Goal: Register for event/course

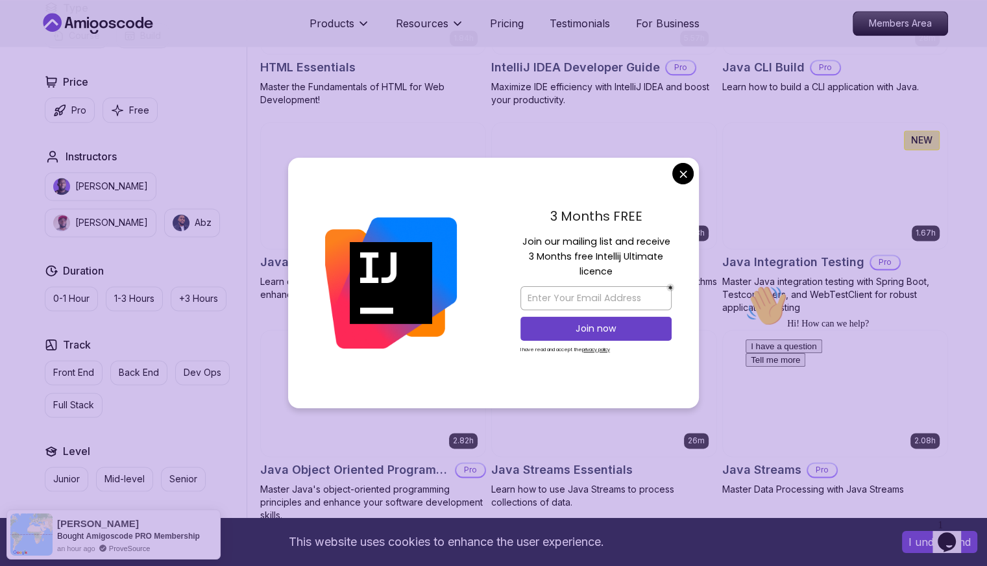
scroll to position [1712, 0]
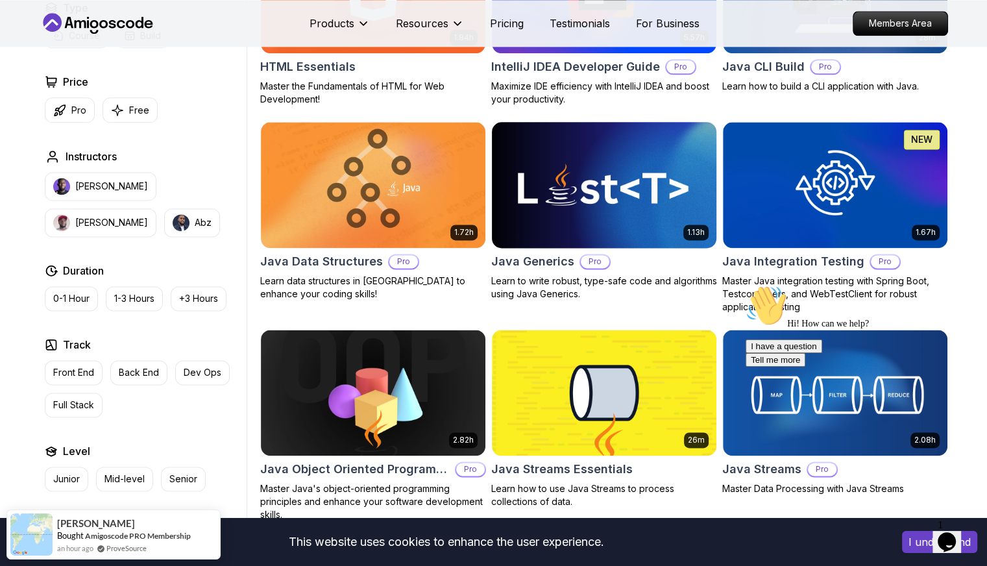
click at [686, 172] on body "This website uses cookies to enhance the user experience. I understand Products…" at bounding box center [493, 497] width 987 height 4419
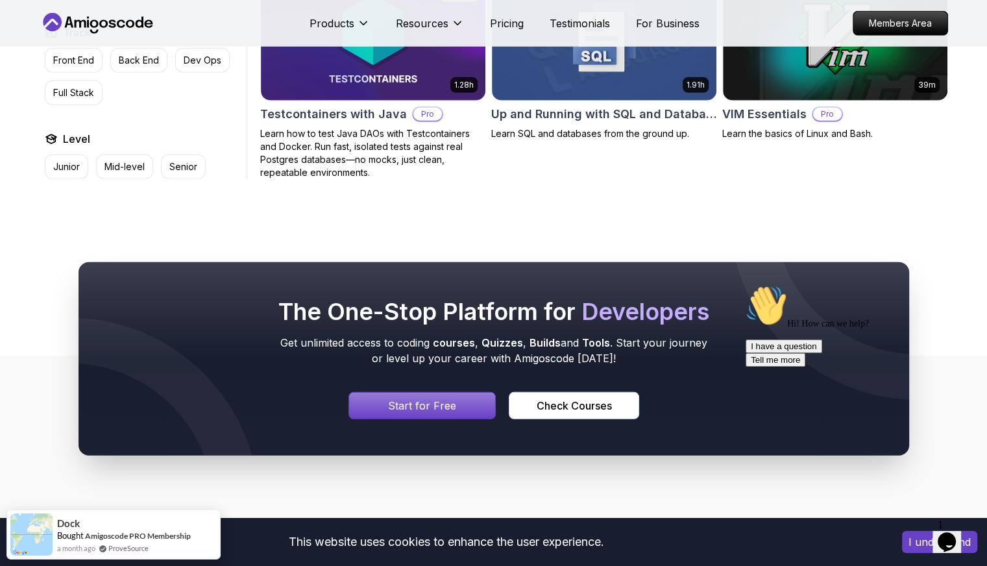
scroll to position [3545, 0]
click at [420, 402] on div "Signin page" at bounding box center [422, 406] width 147 height 26
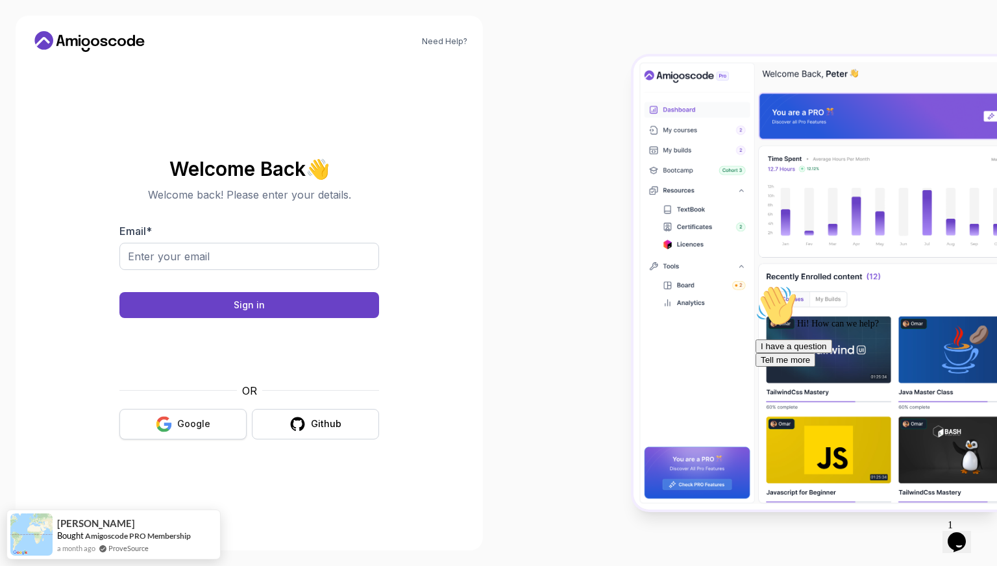
click at [195, 429] on div "Google" at bounding box center [193, 423] width 33 height 13
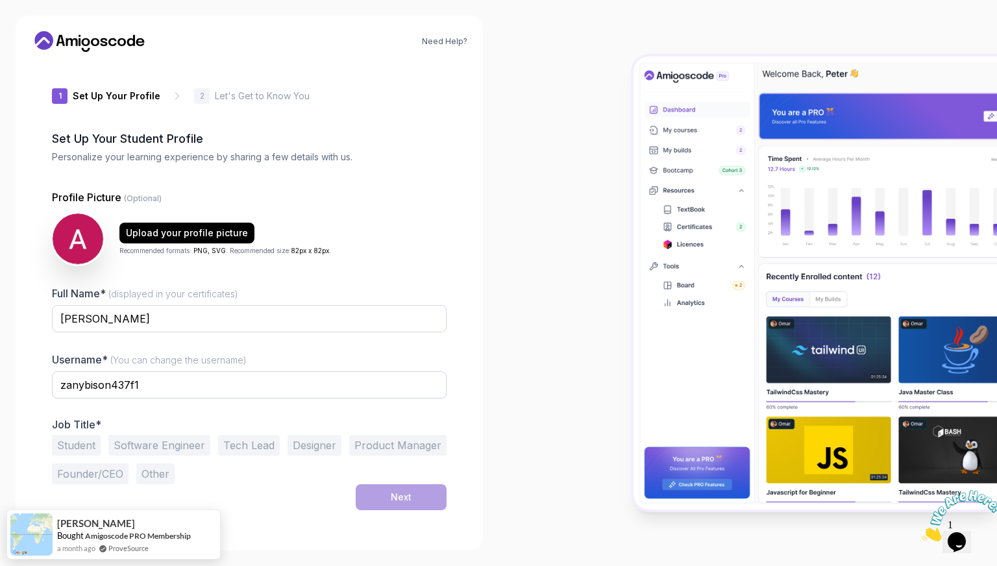
click at [86, 444] on button "Student" at bounding box center [76, 445] width 49 height 21
click at [383, 494] on button "Next" at bounding box center [401, 497] width 91 height 26
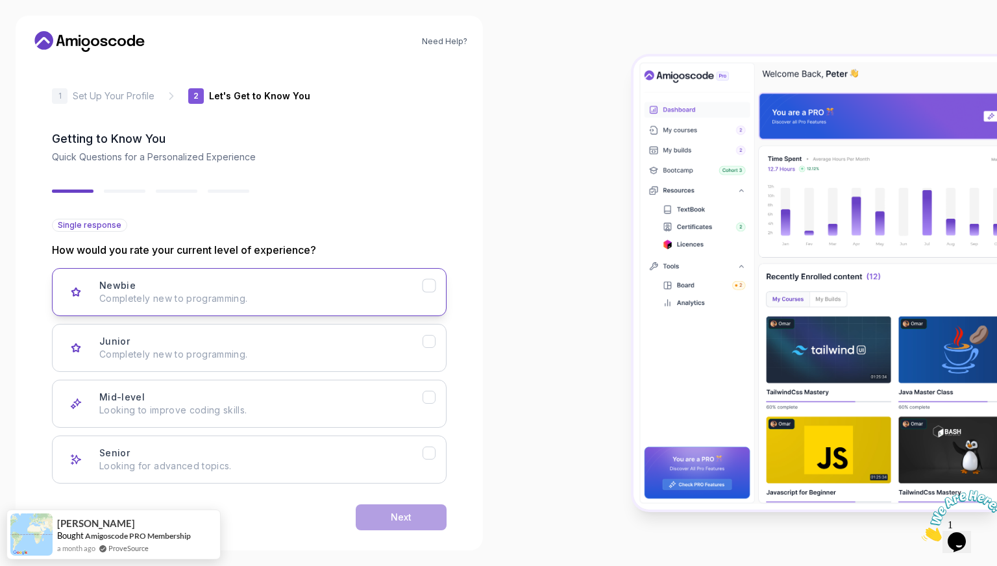
click at [413, 293] on p "Completely new to programming." at bounding box center [260, 298] width 323 height 13
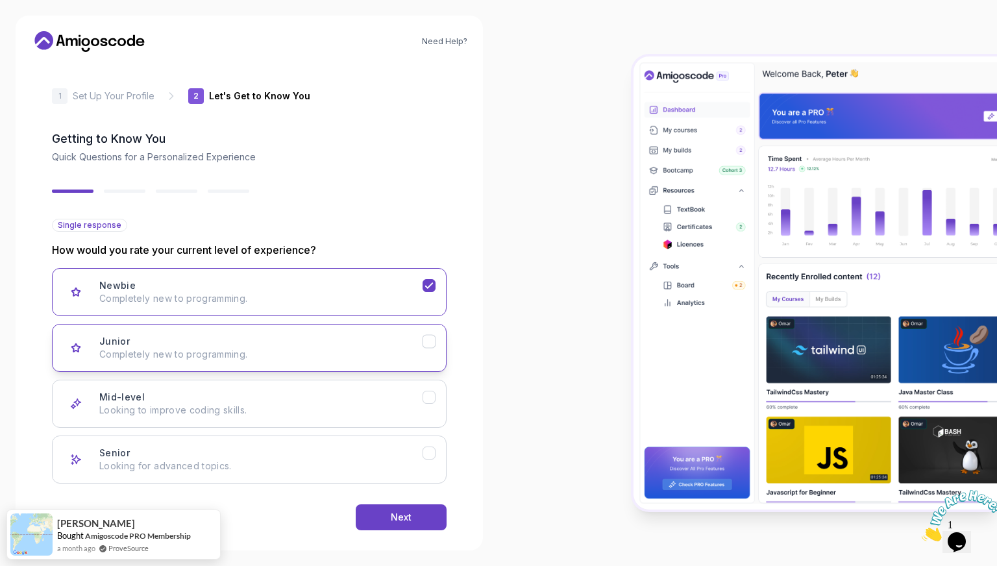
click at [399, 340] on div "Junior Completely new to programming." at bounding box center [260, 348] width 323 height 26
click at [400, 296] on p "Completely new to programming." at bounding box center [260, 298] width 323 height 13
click at [403, 505] on button "Next" at bounding box center [401, 517] width 91 height 26
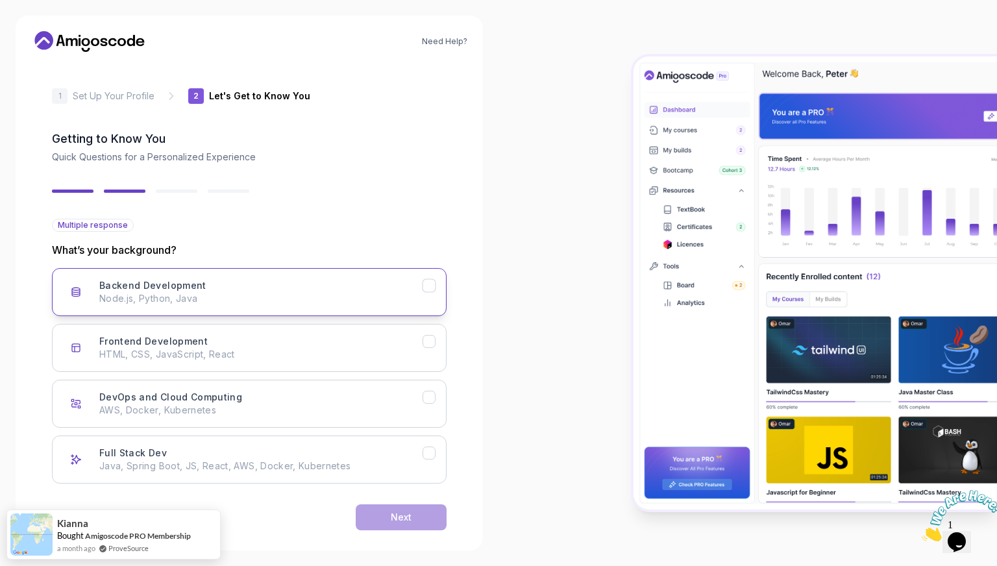
scroll to position [15, 0]
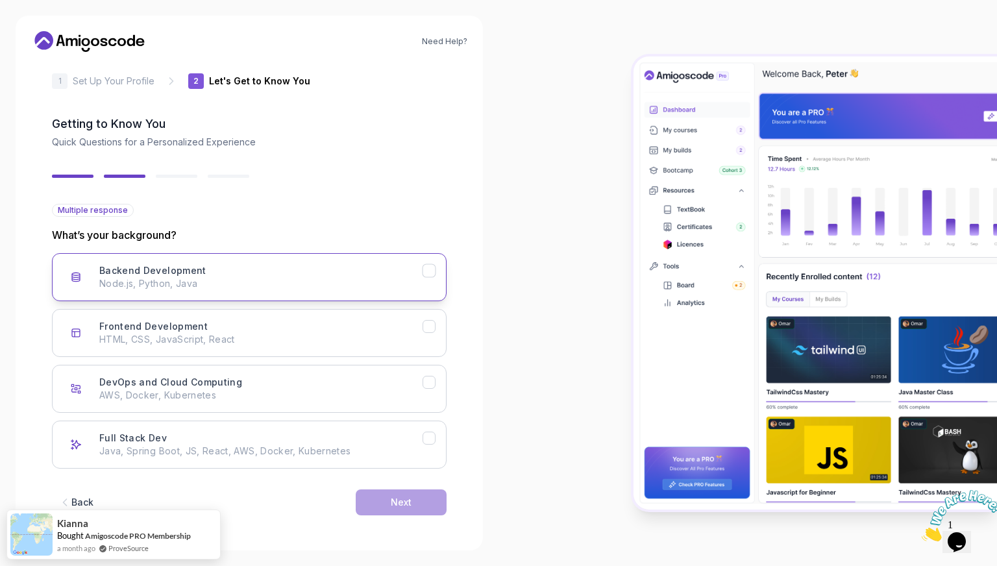
click at [386, 272] on div "Backend Development Node.js, Python, Java" at bounding box center [260, 277] width 323 height 26
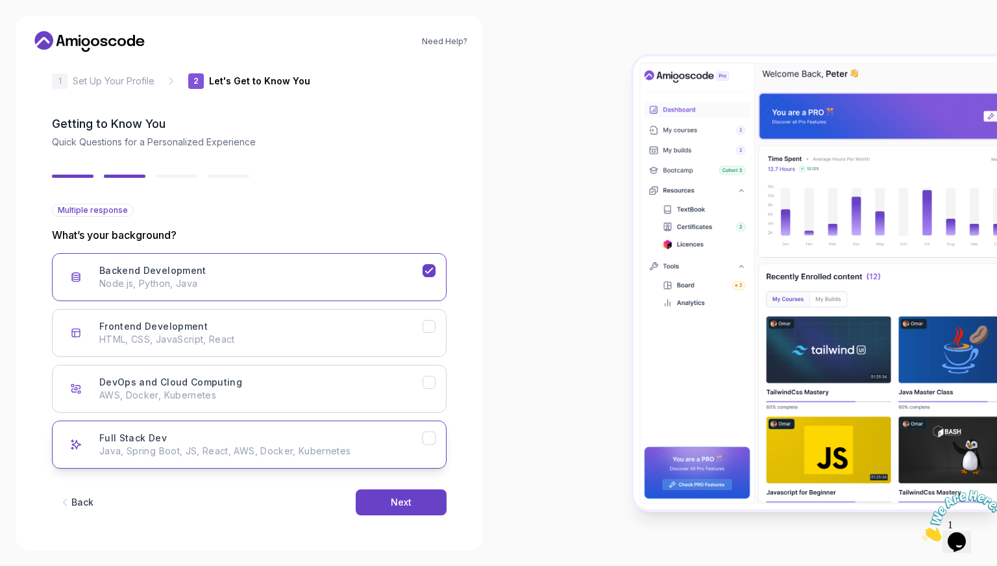
click at [367, 435] on div "Full Stack Dev Java, Spring Boot, JS, React, AWS, Docker, Kubernetes" at bounding box center [260, 444] width 323 height 26
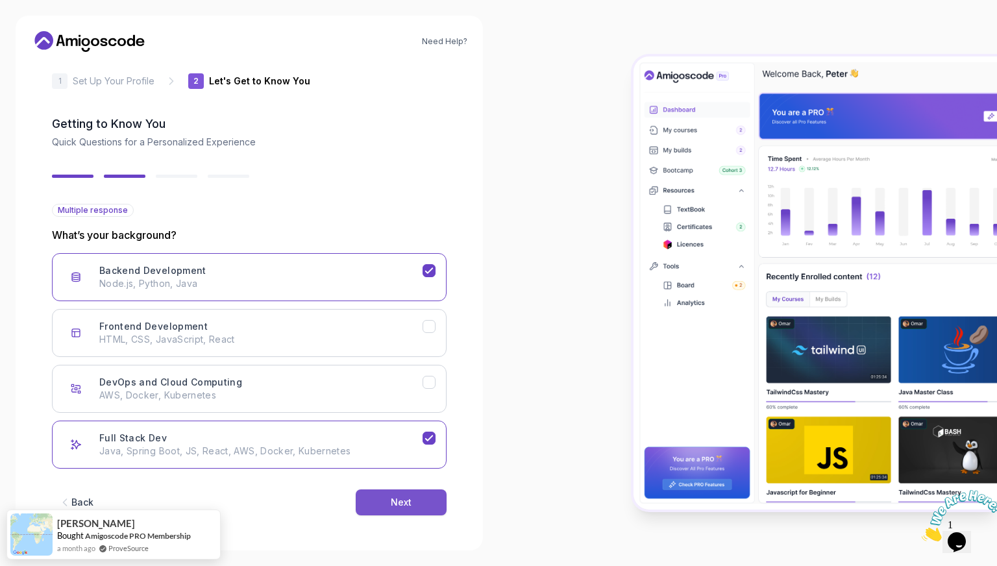
click at [392, 496] on div "Next" at bounding box center [401, 502] width 21 height 13
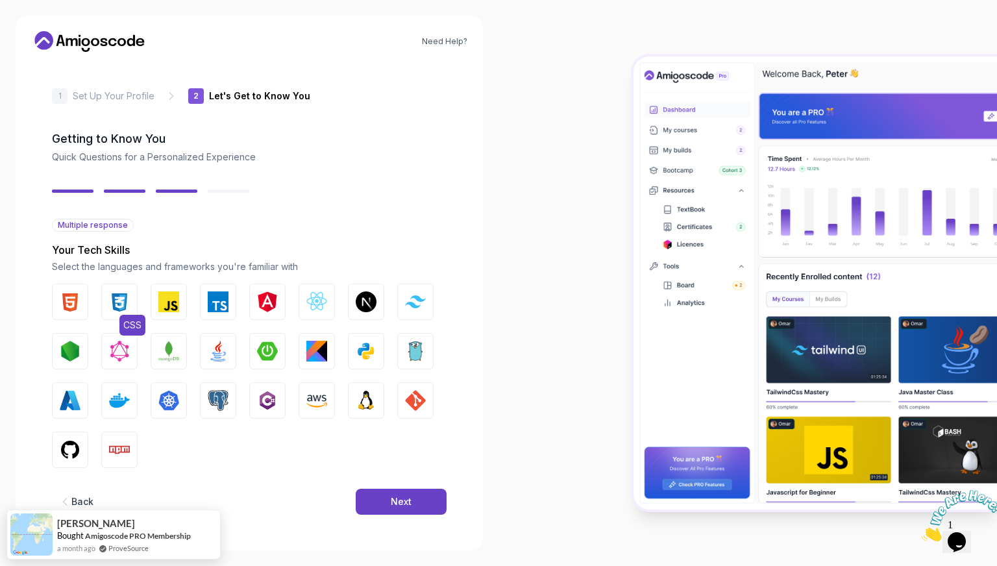
scroll to position [0, 12]
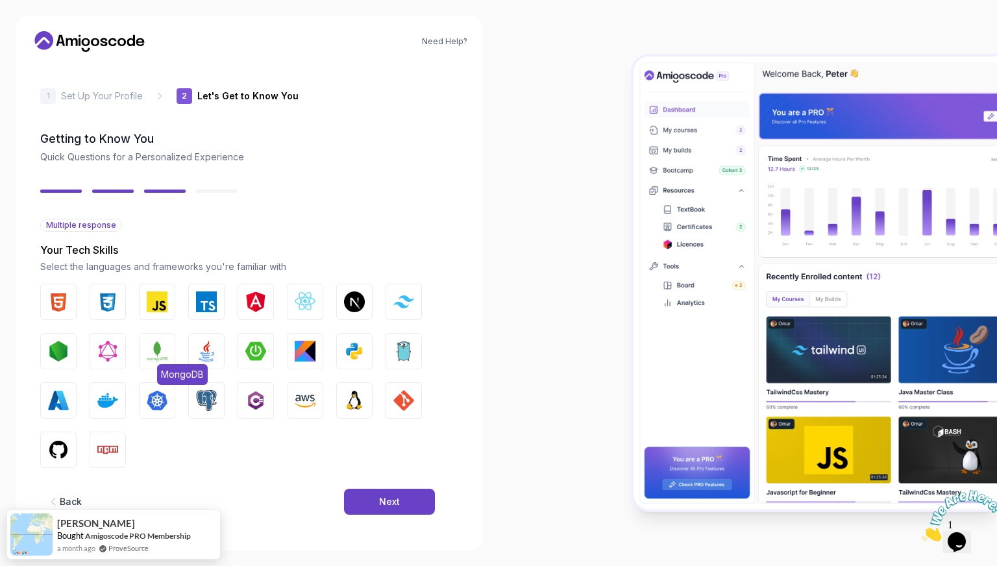
click at [152, 354] on img "button" at bounding box center [157, 351] width 21 height 21
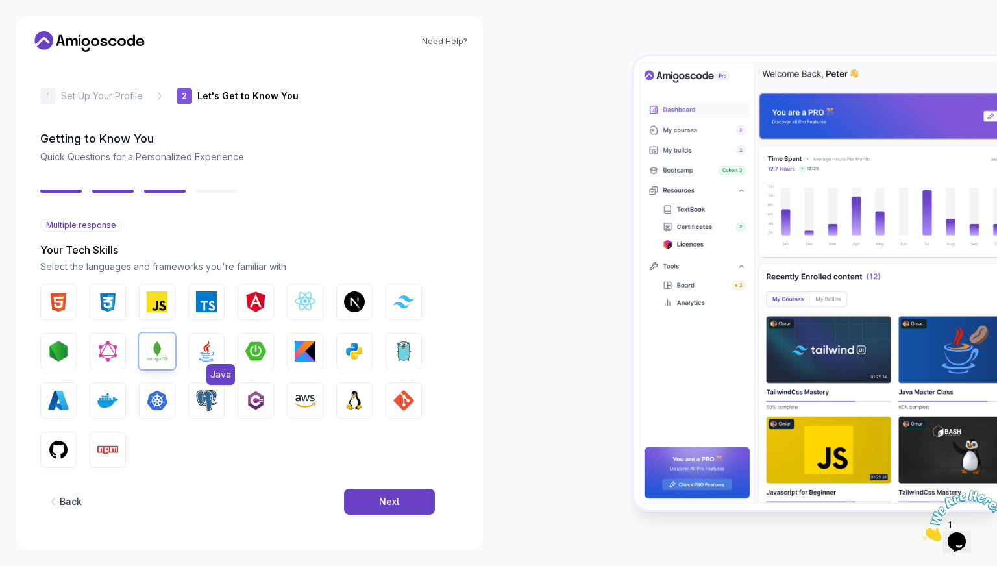
click at [189, 355] on button "Java" at bounding box center [206, 351] width 36 height 36
click at [244, 351] on button "Spring Boot" at bounding box center [255, 351] width 36 height 36
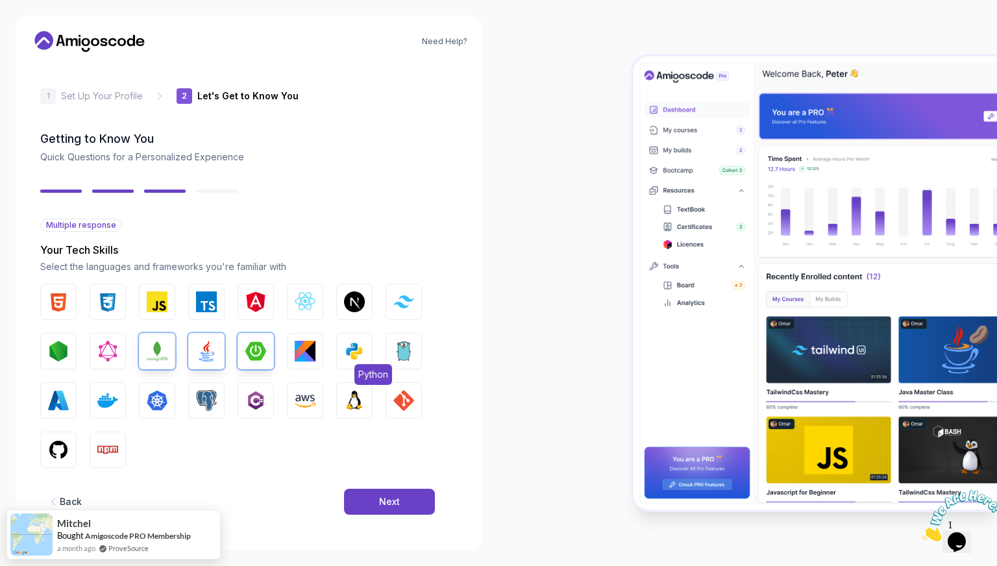
click at [349, 344] on img "button" at bounding box center [354, 351] width 21 height 21
click at [400, 346] on img "button" at bounding box center [403, 351] width 21 height 21
click at [63, 447] on img "button" at bounding box center [58, 449] width 21 height 21
click at [402, 403] on img "button" at bounding box center [403, 400] width 21 height 21
click at [363, 400] on img "button" at bounding box center [354, 400] width 21 height 21
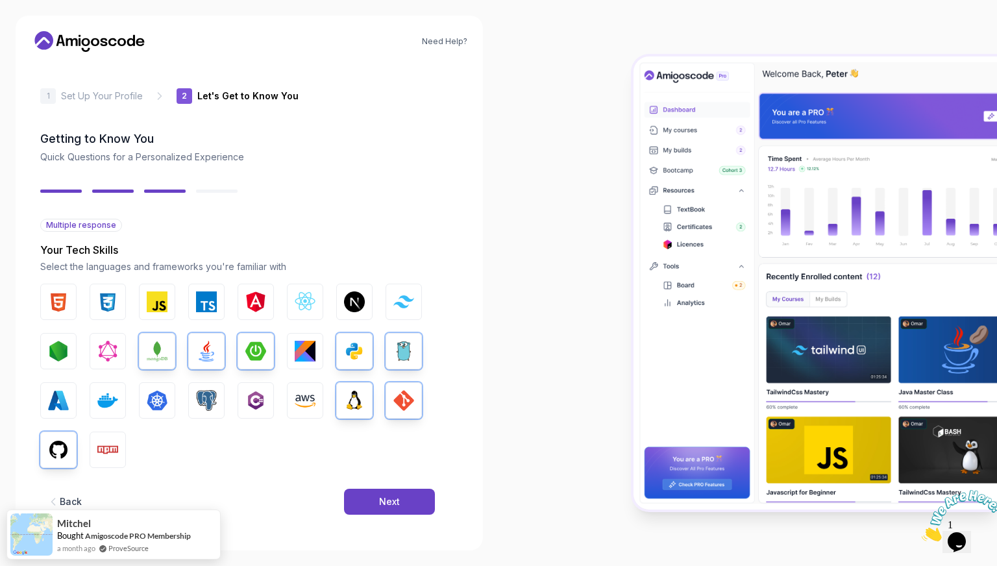
click at [324, 400] on div "HTML CSS JavaScript TypeScript Angular React.js Next.js Tailwind CSS Node.js Gr…" at bounding box center [237, 376] width 394 height 184
click at [311, 400] on img "button" at bounding box center [305, 400] width 21 height 21
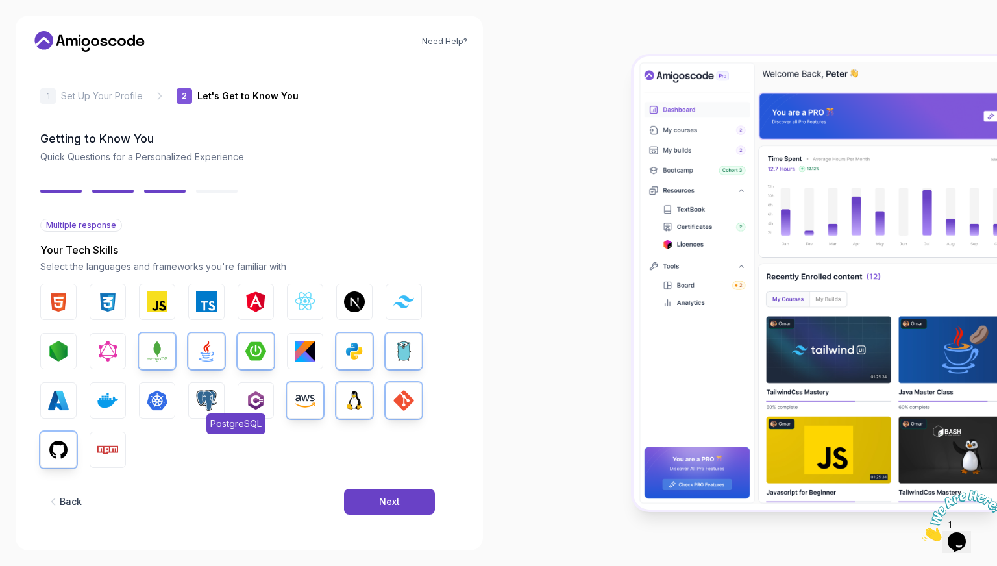
click at [213, 402] on img "button" at bounding box center [206, 400] width 21 height 21
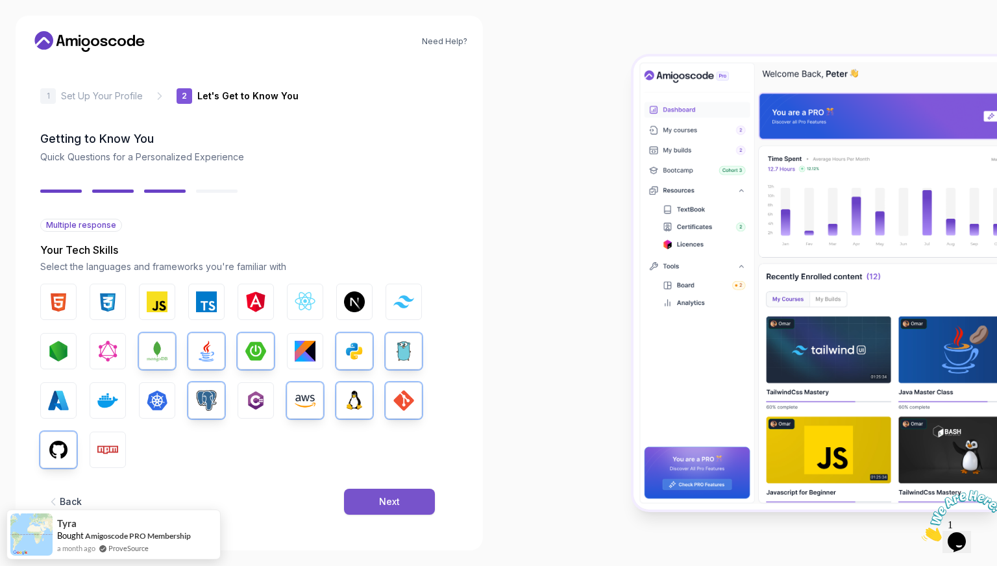
click at [378, 504] on button "Next" at bounding box center [389, 502] width 91 height 26
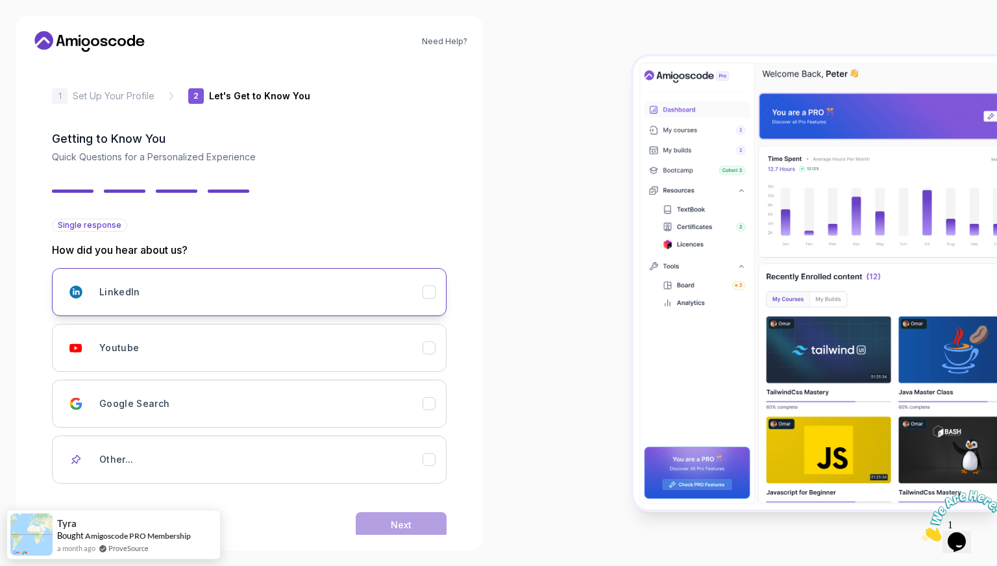
scroll to position [23, 0]
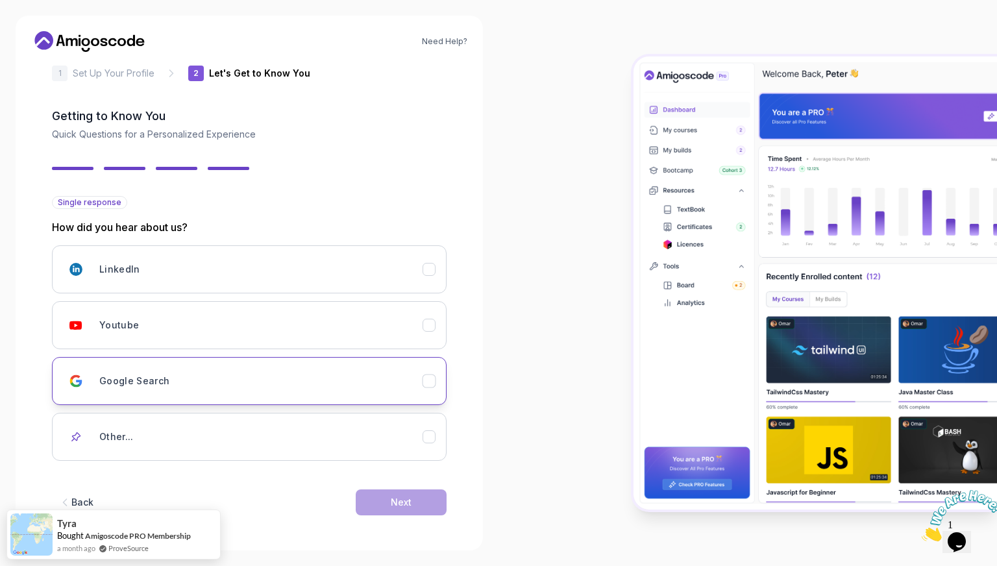
click at [311, 389] on div "Google Search" at bounding box center [260, 381] width 323 height 26
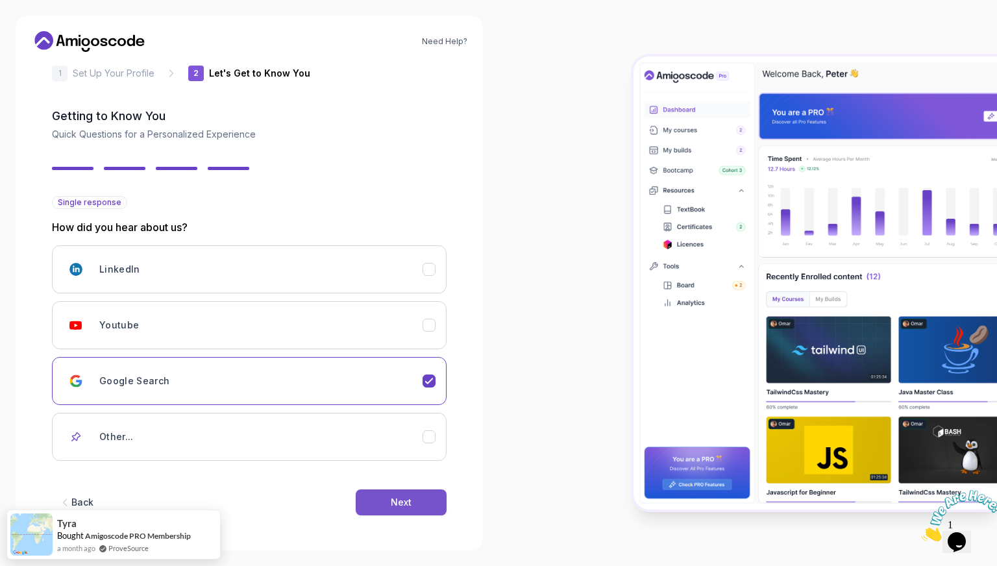
click at [402, 507] on button "Next" at bounding box center [401, 502] width 91 height 26
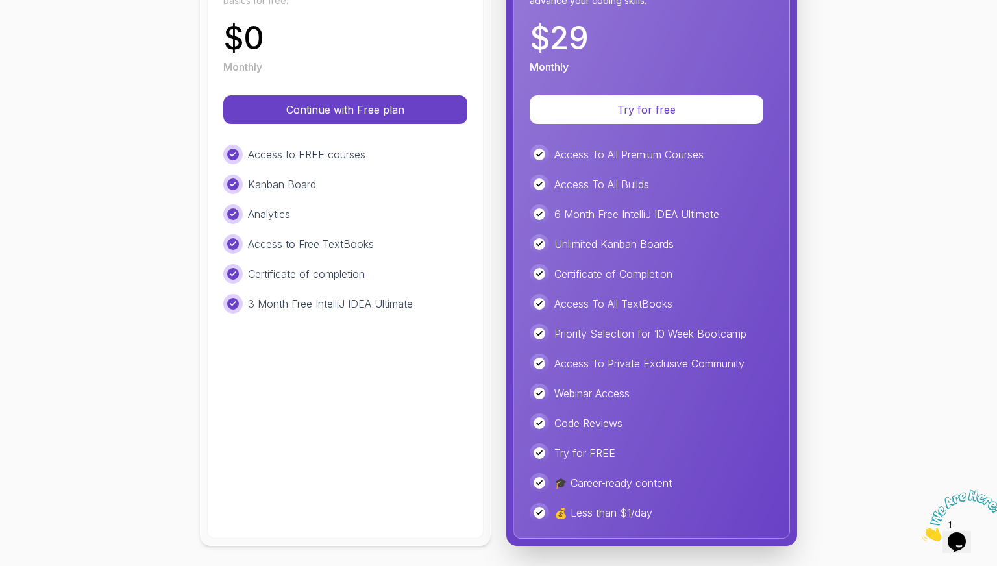
scroll to position [0, 0]
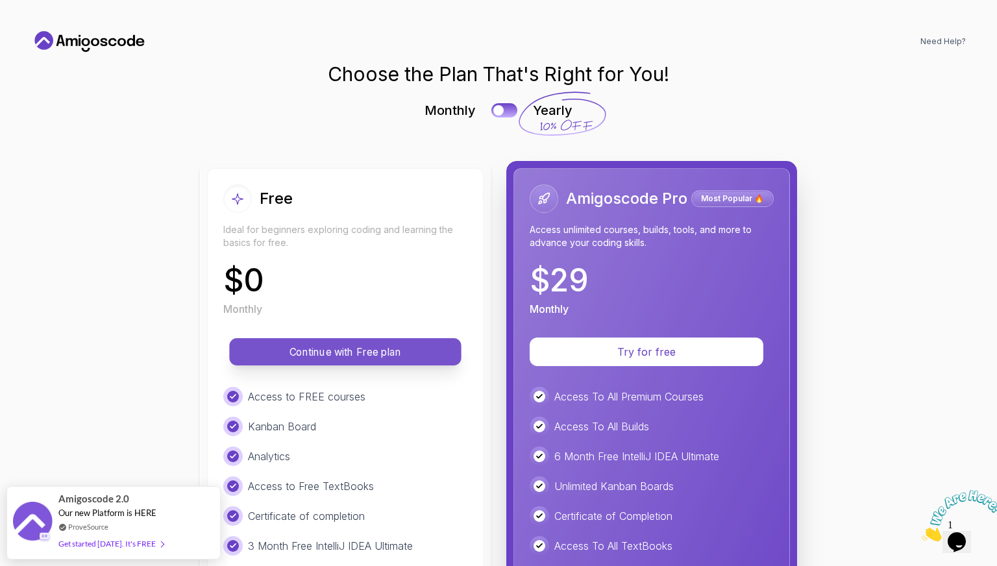
click at [407, 348] on p "Continue with Free plan" at bounding box center [345, 351] width 202 height 15
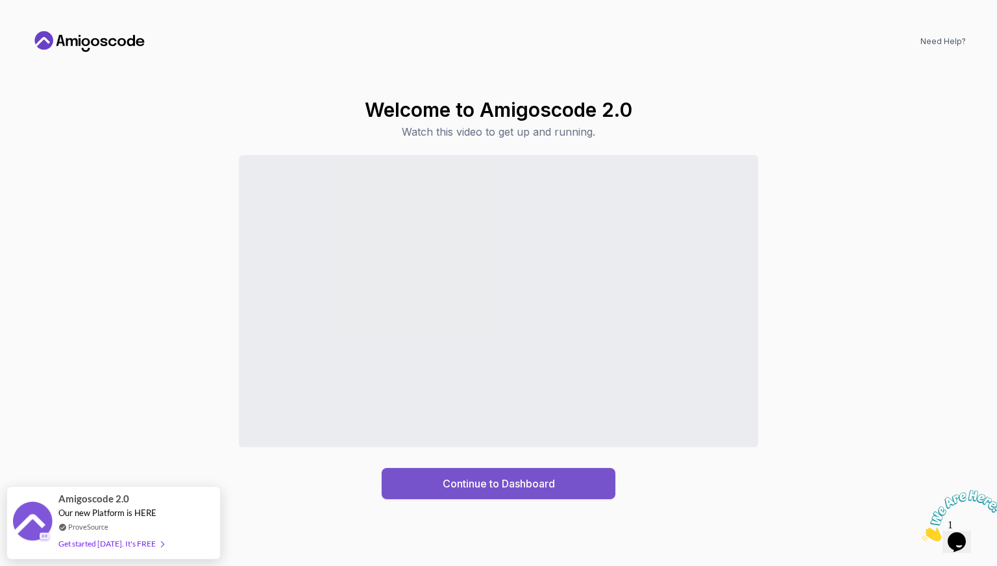
click at [450, 473] on button "Continue to Dashboard" at bounding box center [498, 483] width 234 height 31
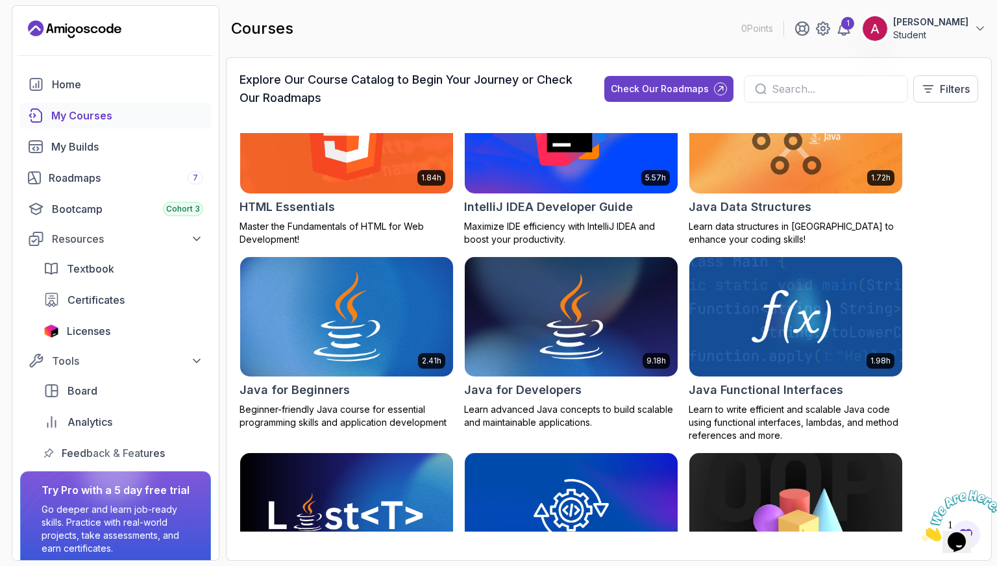
scroll to position [856, 0]
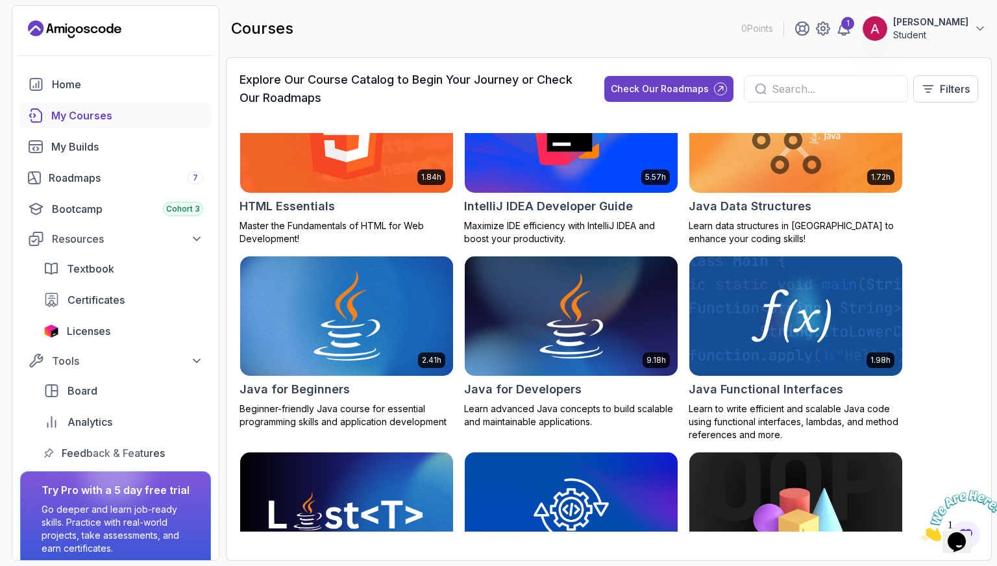
click at [332, 338] on img at bounding box center [346, 316] width 223 height 125
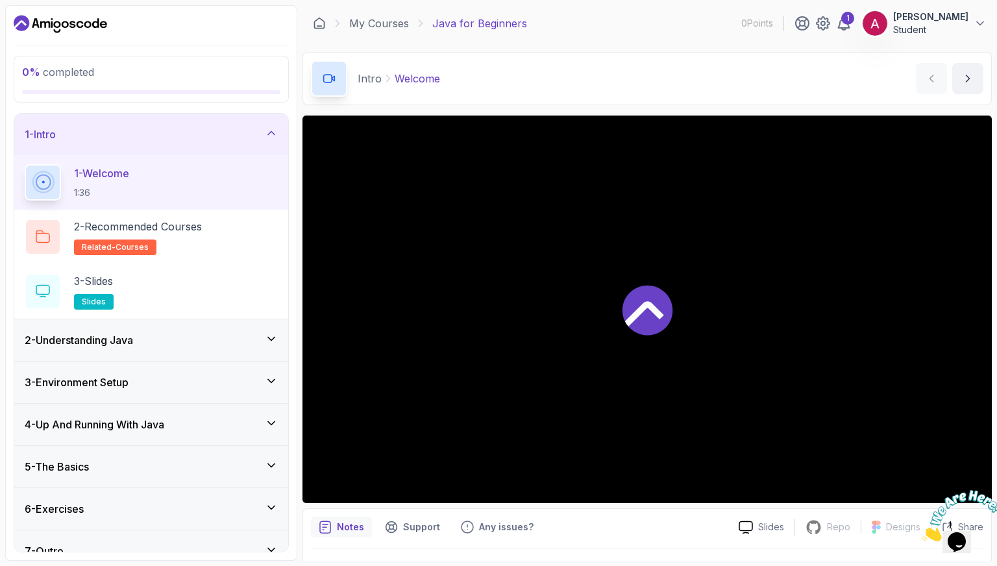
click at [657, 308] on icon at bounding box center [644, 313] width 39 height 25
click at [598, 280] on div at bounding box center [646, 308] width 689 height 387
click at [618, 320] on div at bounding box center [646, 308] width 689 height 387
